Goal: Task Accomplishment & Management: Manage account settings

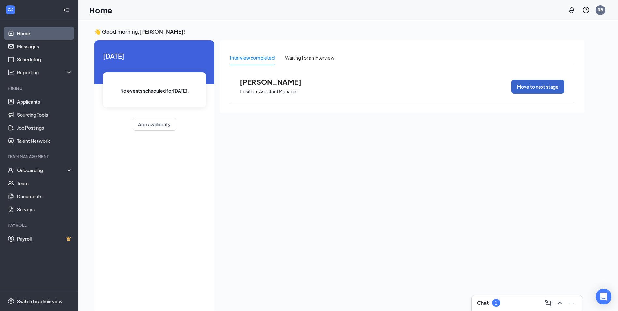
click at [541, 85] on button "Move to next stage" at bounding box center [537, 86] width 53 height 14
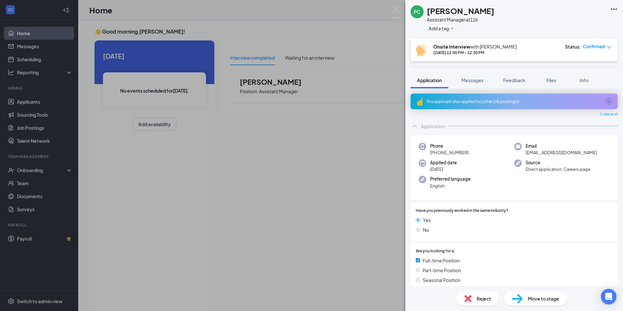
click at [538, 299] on span "Move to stage" at bounding box center [543, 298] width 31 height 7
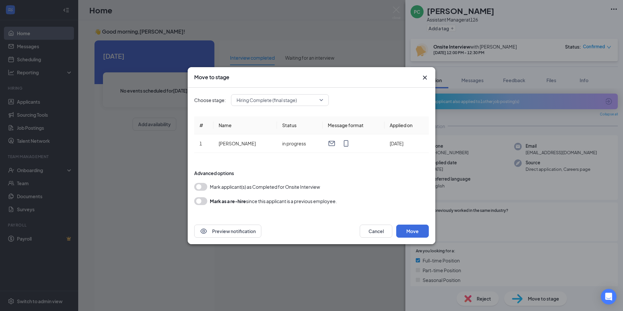
click at [322, 100] on span "Hiring Complete (final stage)" at bounding box center [279, 100] width 87 height 10
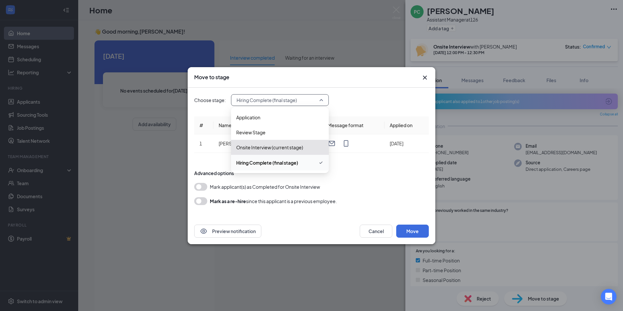
click at [366, 191] on form "Advanced options Mark applicant(s) as Completed for Onsite Interview [PERSON_NA…" at bounding box center [311, 187] width 234 height 48
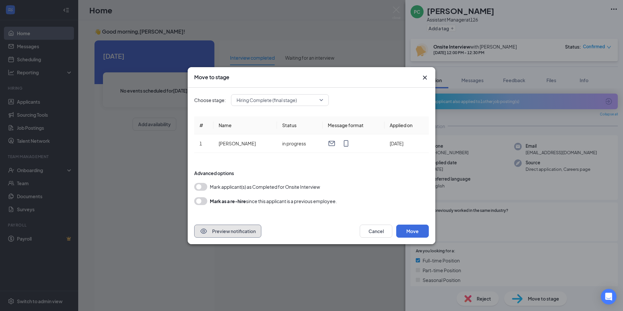
click at [235, 232] on button "Preview notification" at bounding box center [227, 230] width 67 height 13
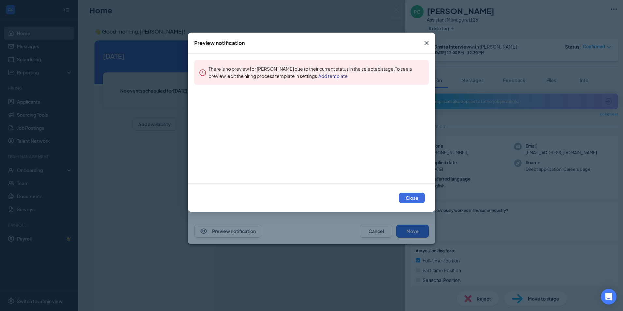
click at [426, 41] on span "Close" at bounding box center [427, 43] width 18 height 18
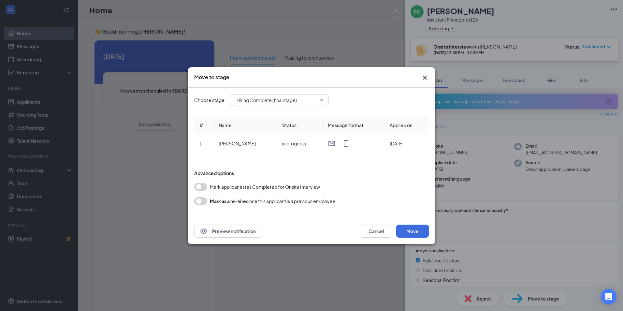
click at [547, 230] on div "Move to stage Choose stage: Hiring Complete (final stage) 3982119 3982120 Appli…" at bounding box center [311, 155] width 623 height 311
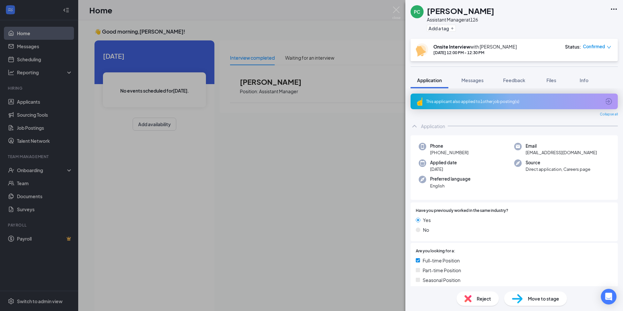
click at [535, 299] on span "Move to stage" at bounding box center [543, 298] width 31 height 7
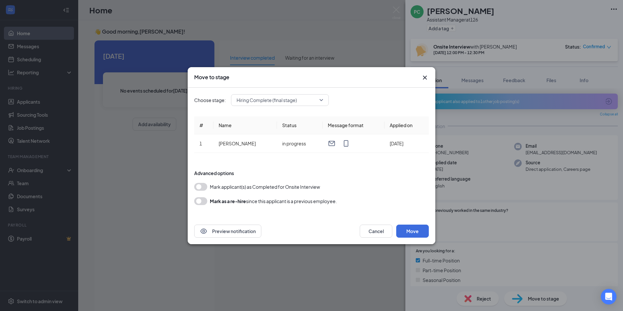
click at [202, 200] on button "button" at bounding box center [200, 201] width 13 height 8
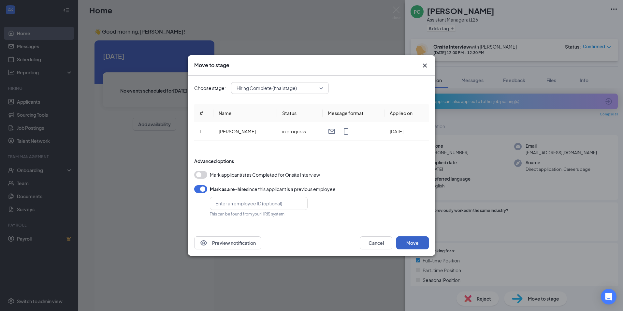
click at [416, 244] on button "Move" at bounding box center [412, 242] width 33 height 13
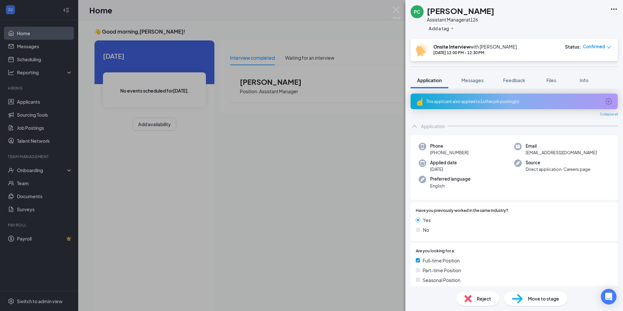
click at [325, 162] on div "PC [PERSON_NAME] Assistant Manager at 126 Add a tag Onsite Interview with [PERS…" at bounding box center [311, 155] width 623 height 311
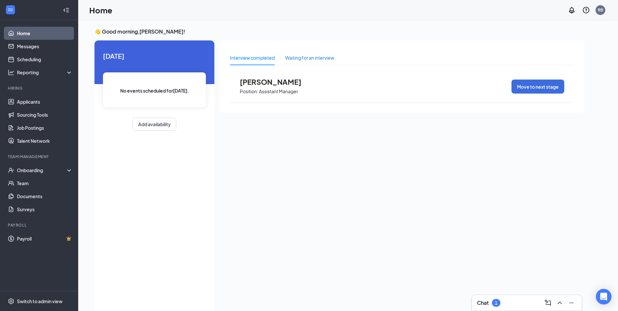
click at [298, 58] on div "Waiting for an interview" at bounding box center [309, 57] width 49 height 7
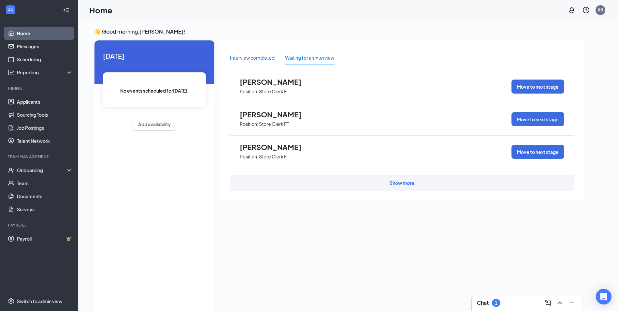
click at [251, 59] on div "Interview completed" at bounding box center [252, 57] width 45 height 7
